Goal: Find specific page/section: Find specific page/section

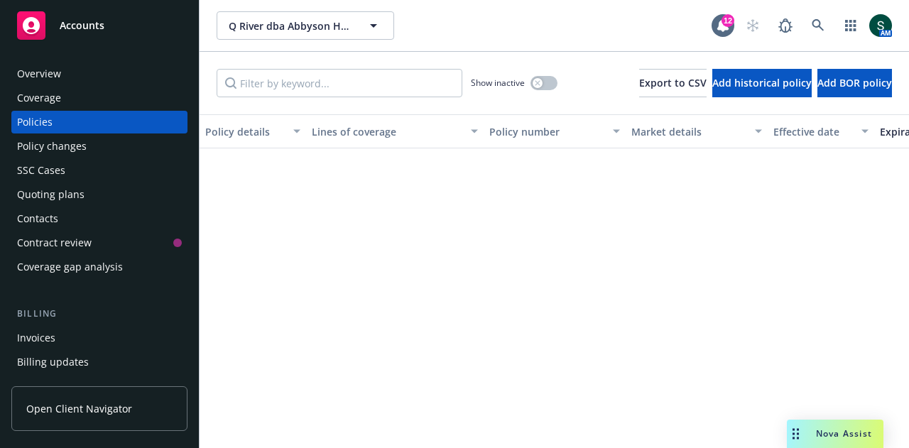
scroll to position [1146, 4]
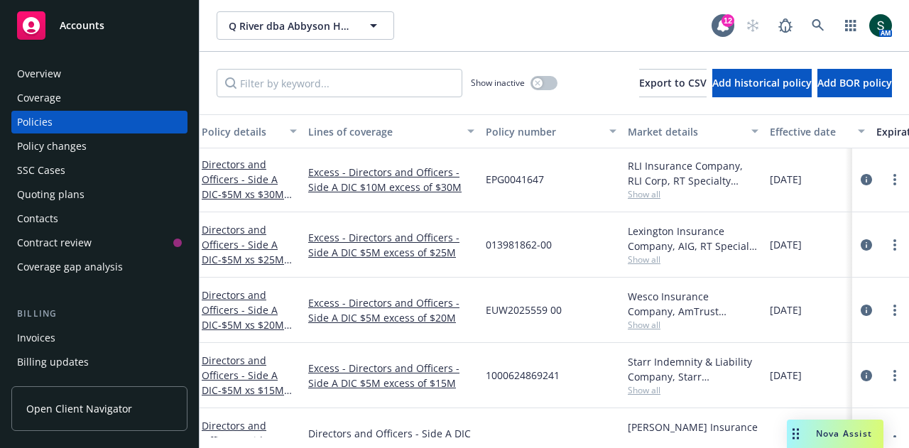
click at [101, 29] on span "Accounts" at bounding box center [82, 25] width 45 height 11
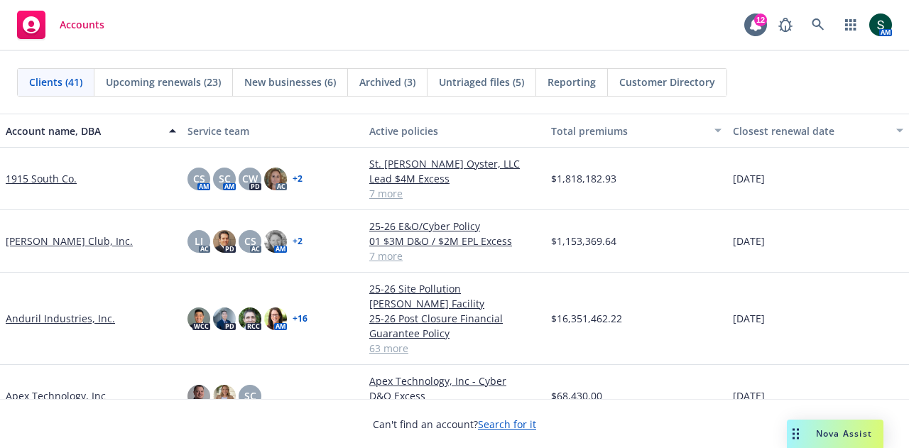
click at [49, 311] on link "Anduril Industries, Inc." at bounding box center [60, 318] width 109 height 15
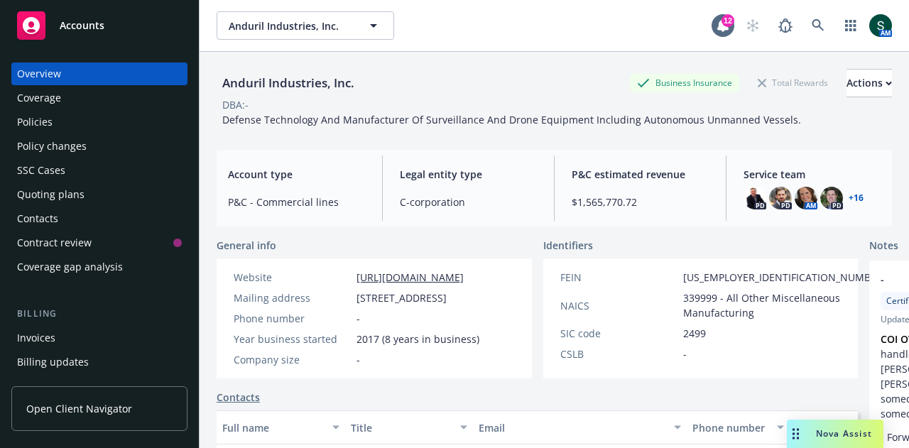
click at [64, 25] on span "Accounts" at bounding box center [82, 25] width 45 height 11
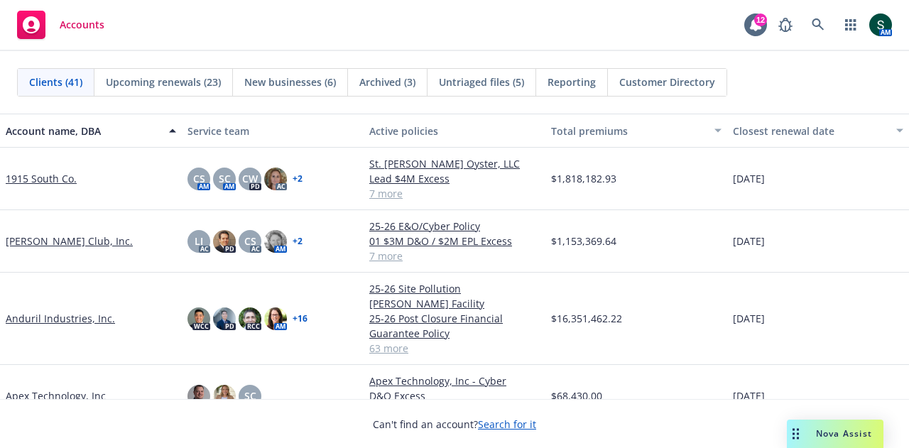
click at [41, 388] on link "Apex Technology, Inc" at bounding box center [56, 395] width 100 height 15
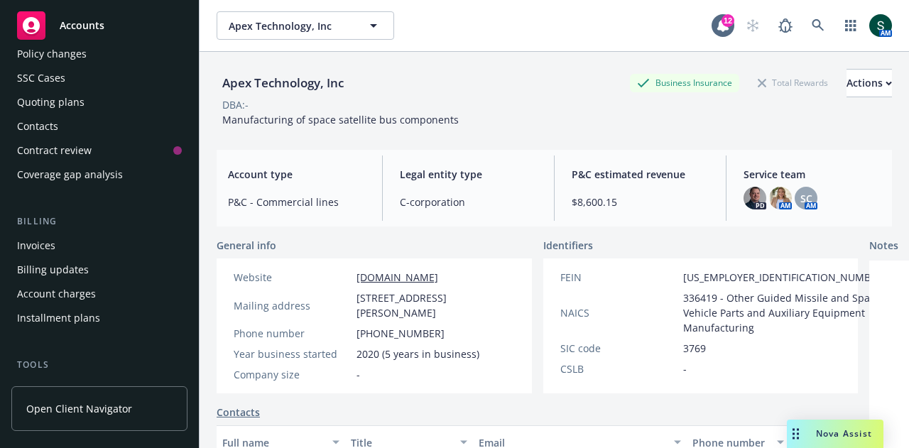
scroll to position [71, 0]
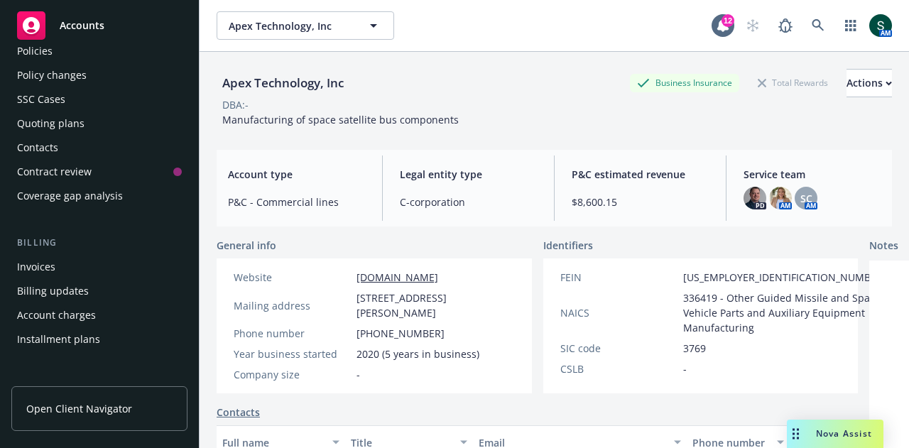
click at [65, 127] on div "Quoting plans" at bounding box center [50, 123] width 67 height 23
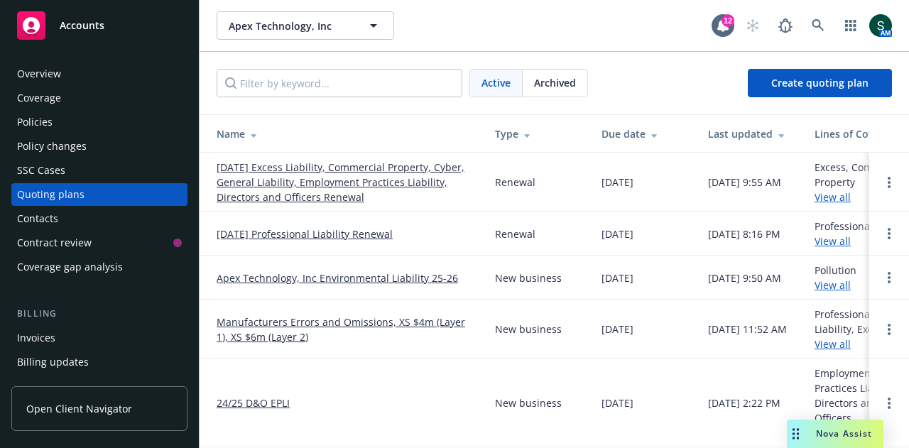
click at [318, 192] on link "[DATE] Excess Liability, Commercial Property, Cyber, General Liability, Employm…" at bounding box center [345, 182] width 256 height 45
